Goal: Information Seeking & Learning: Learn about a topic

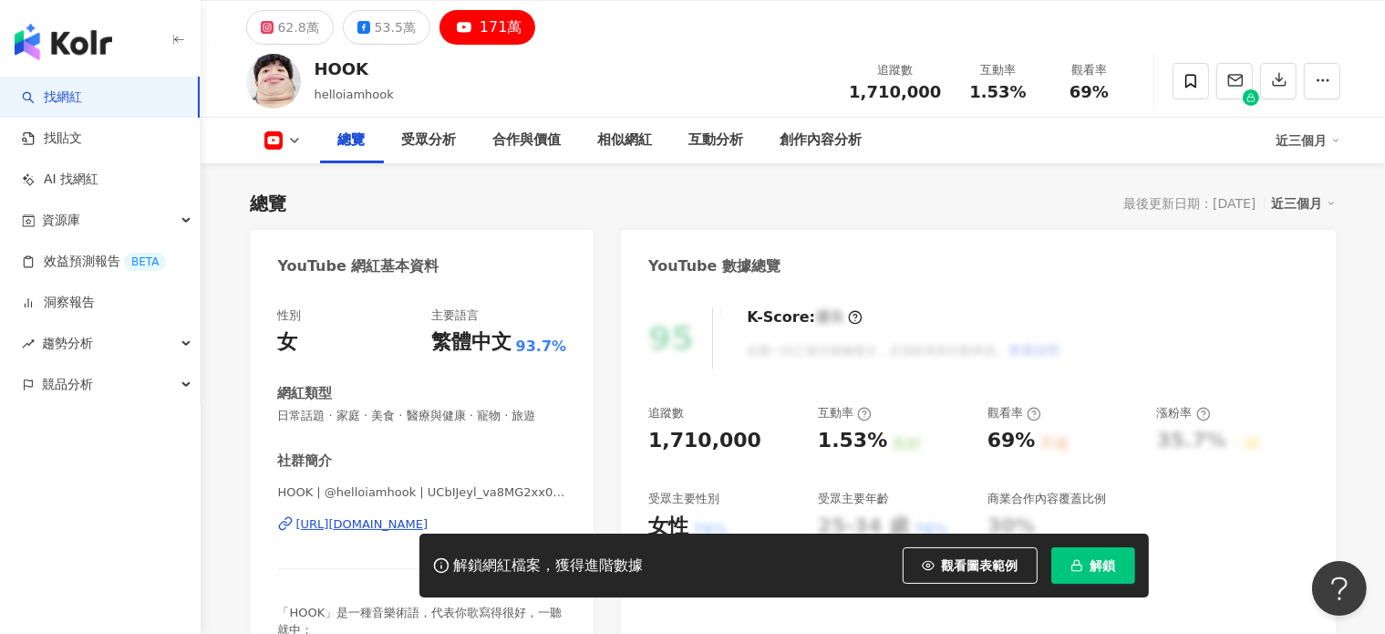
scroll to position [91, 0]
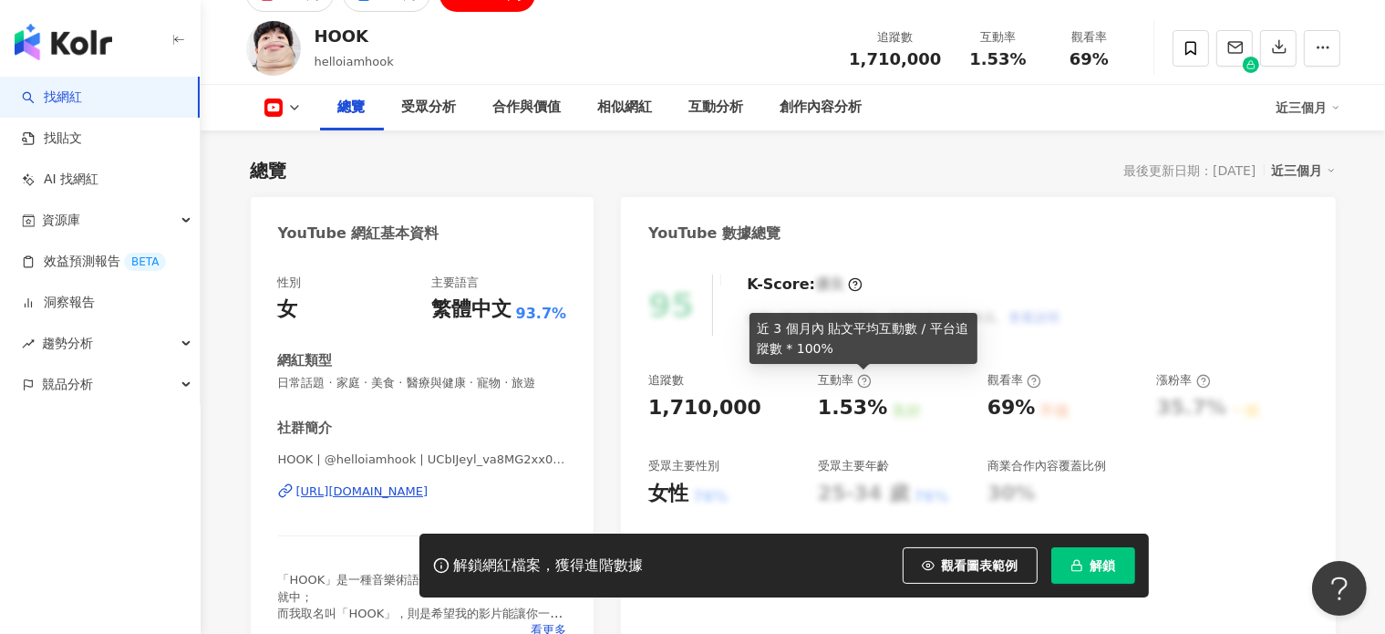
click at [858, 384] on circle at bounding box center [864, 381] width 12 height 12
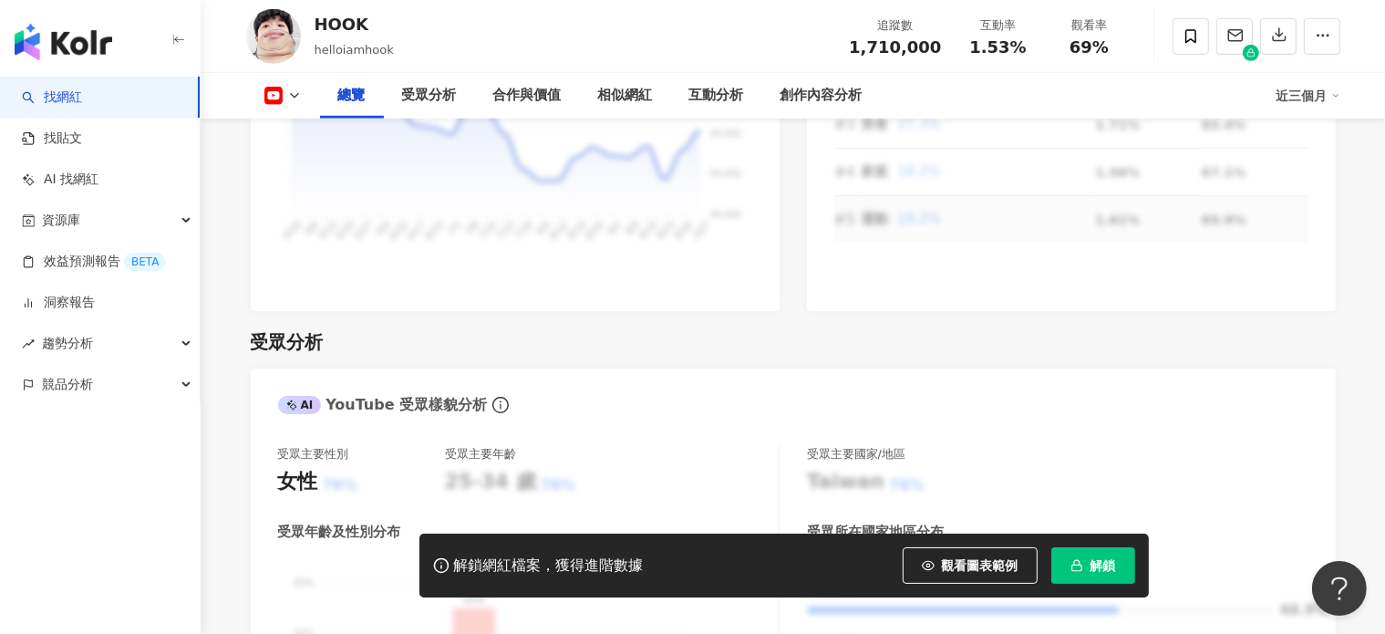
scroll to position [1459, 0]
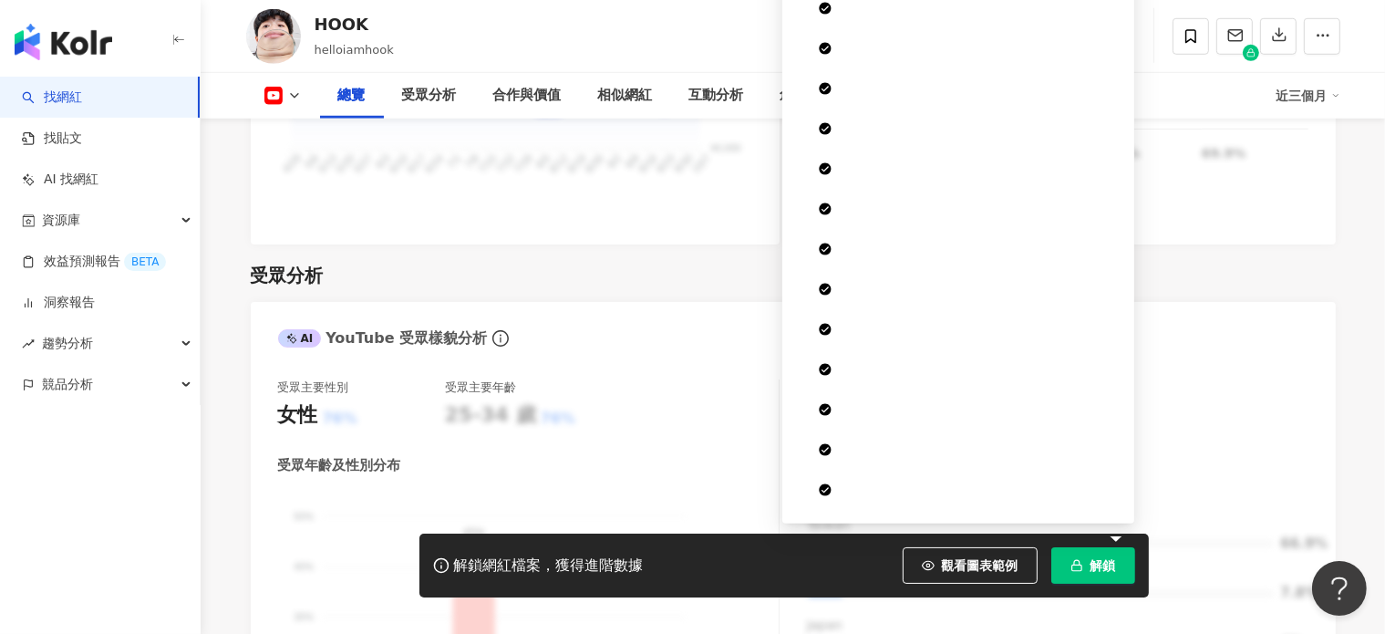
click at [1087, 550] on button "解鎖" at bounding box center [1093, 565] width 84 height 36
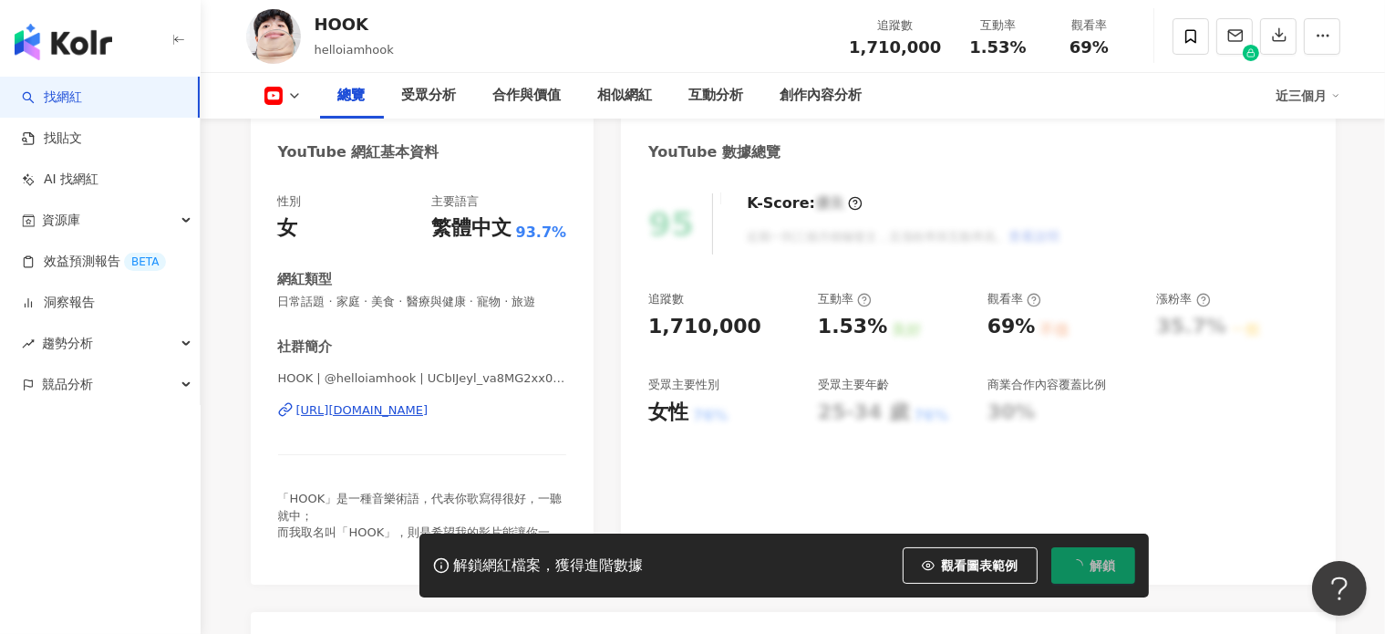
scroll to position [274, 0]
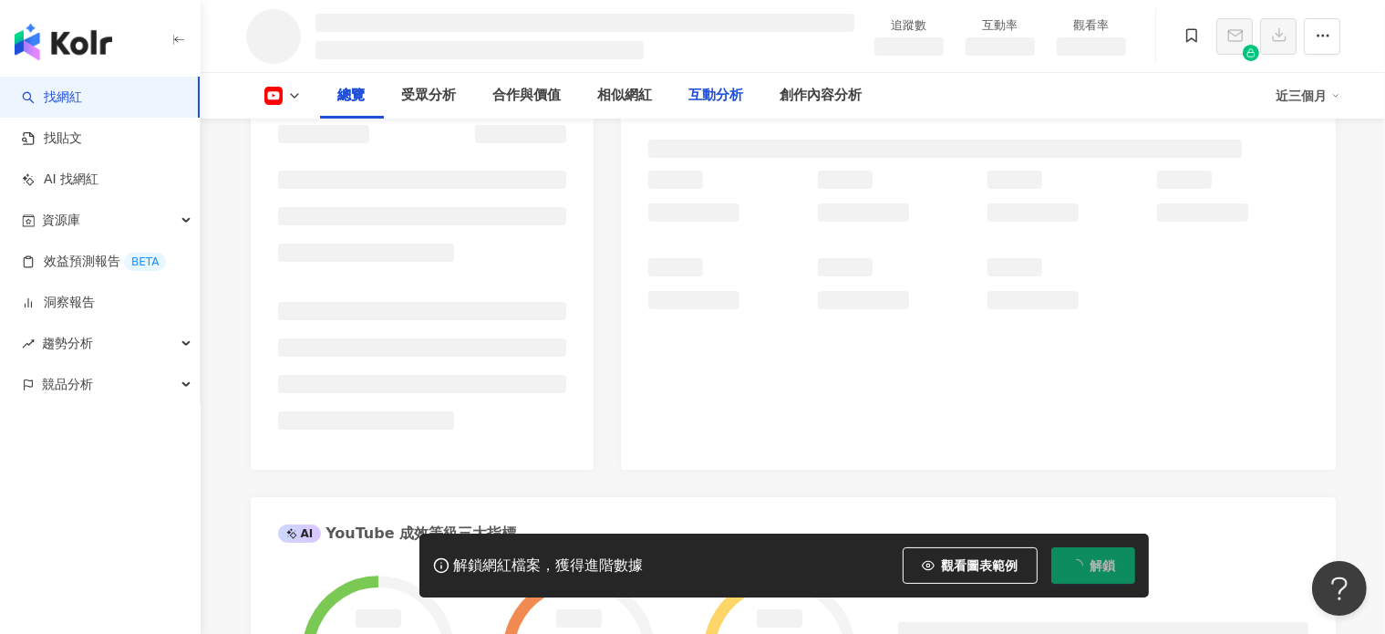
click at [726, 91] on div "互動分析" at bounding box center [716, 96] width 55 height 22
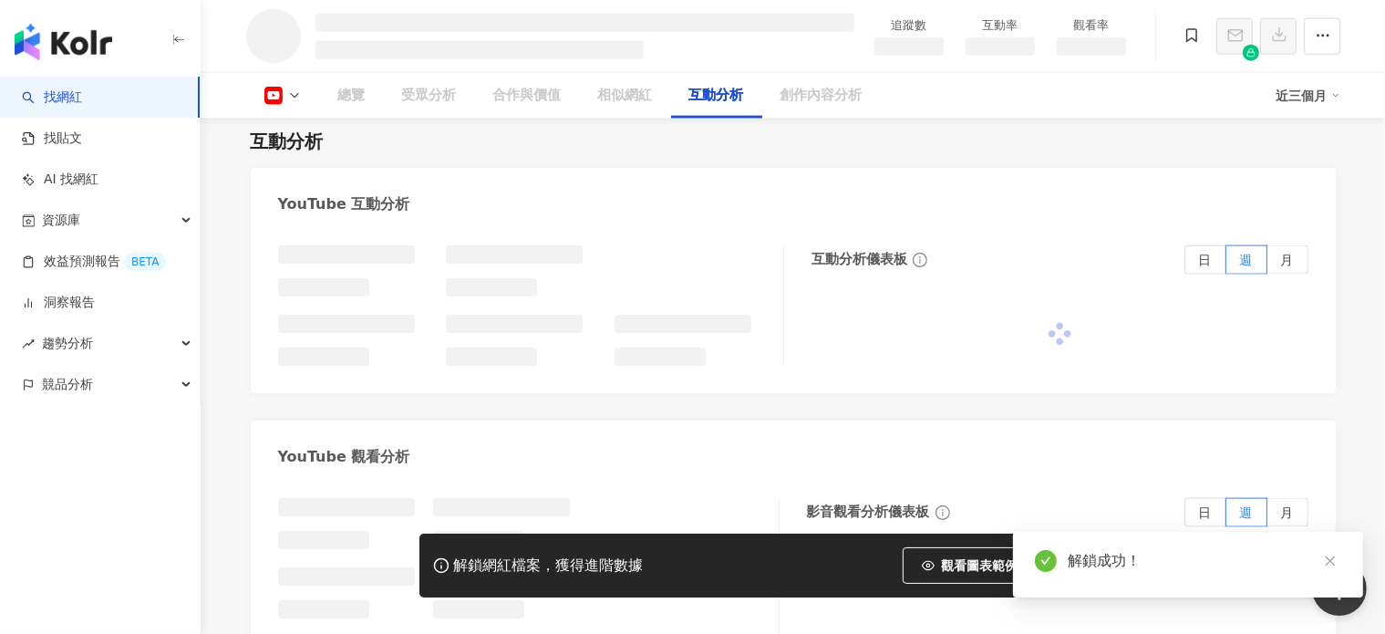
scroll to position [2404, 0]
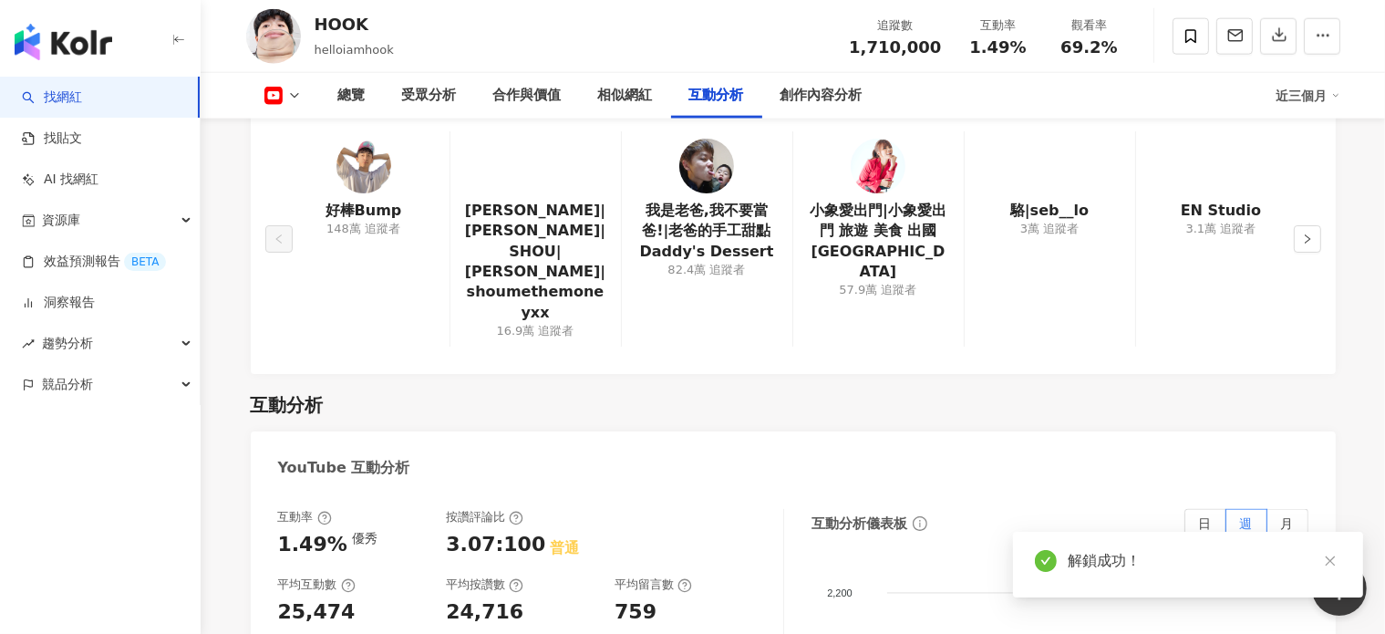
scroll to position [2601, 0]
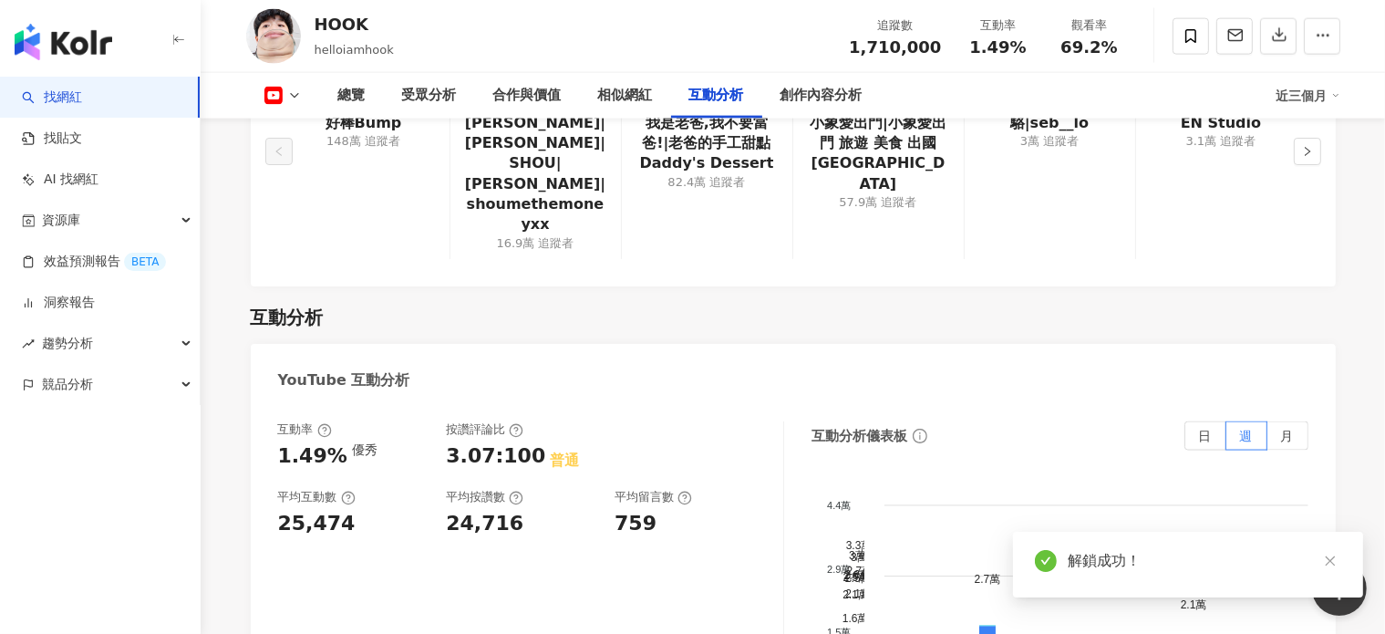
click at [324, 423] on icon at bounding box center [324, 430] width 15 height 15
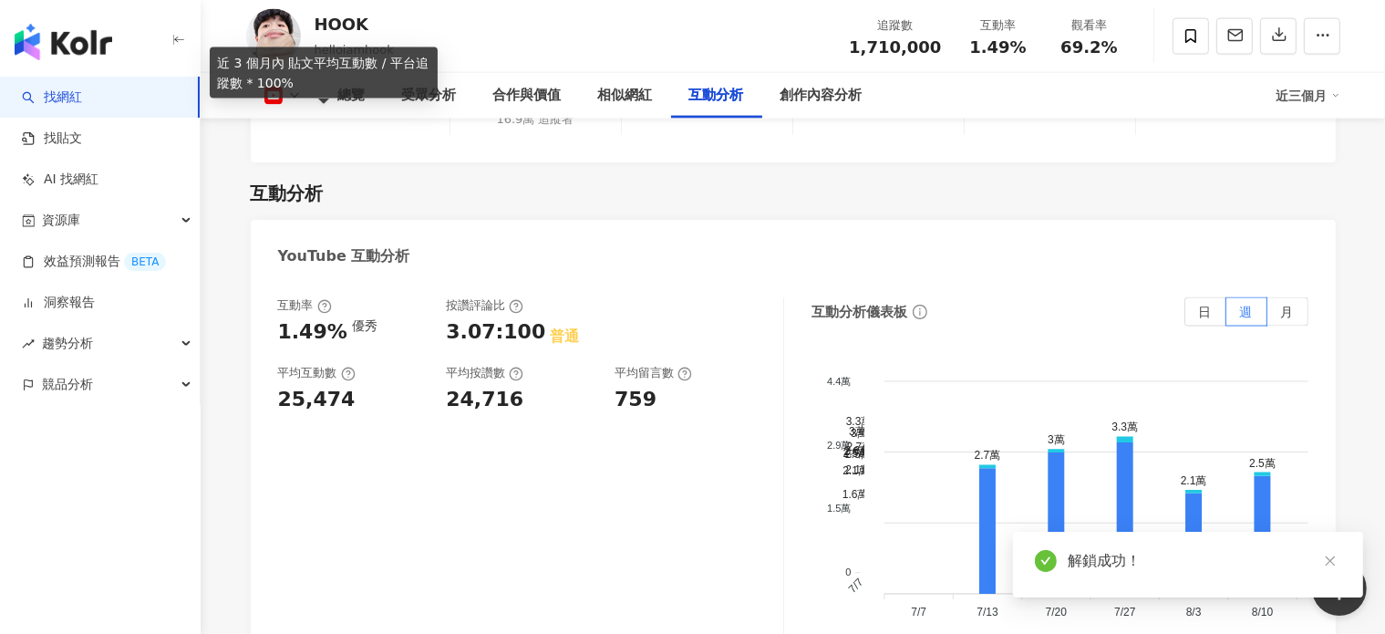
scroll to position [2984, 0]
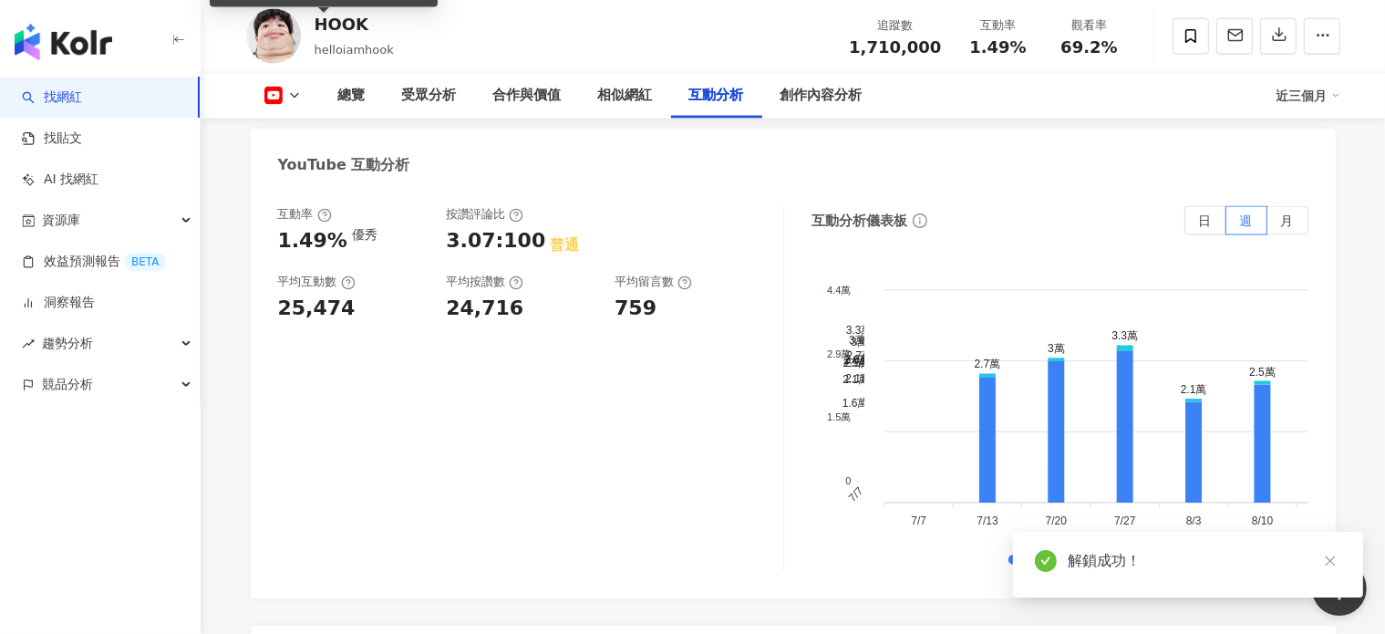
click at [343, 408] on div "互動率 1.49% 優秀 按讚評論比 3.07:100 普通 平均互動數 25,474 平均按讚數 24,716 平均留言數 759" at bounding box center [531, 388] width 506 height 365
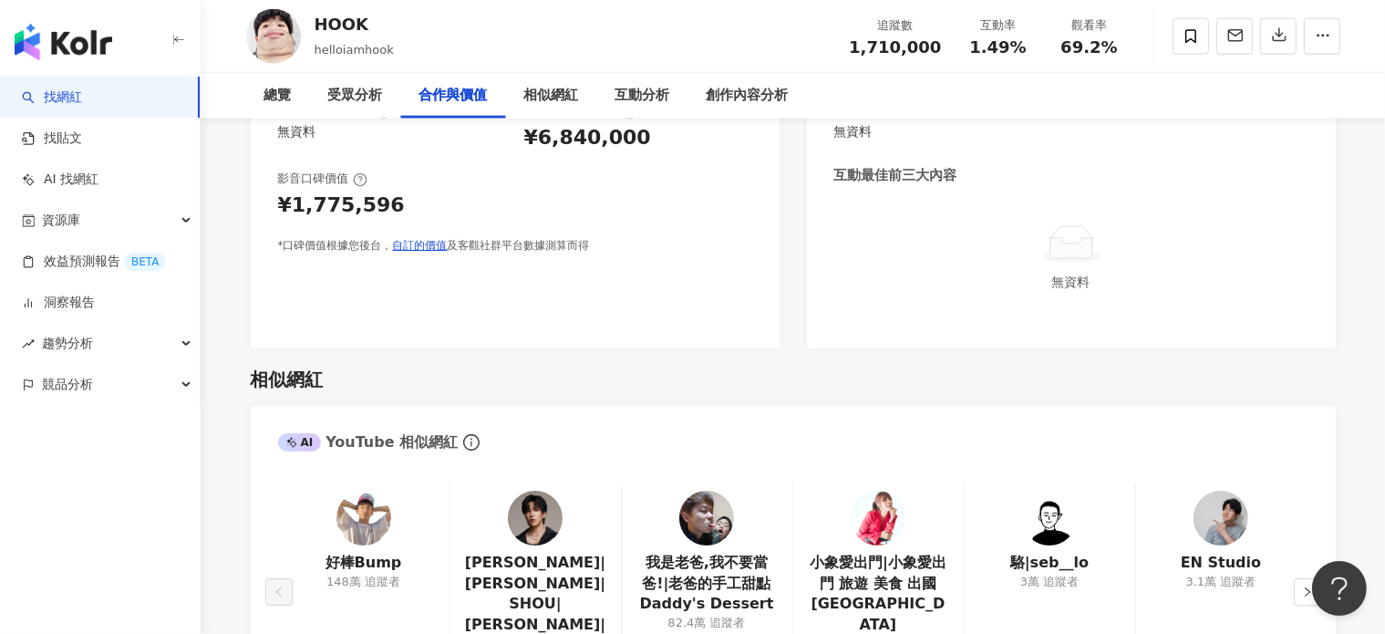
scroll to position [0, 0]
